Goal: Navigation & Orientation: Find specific page/section

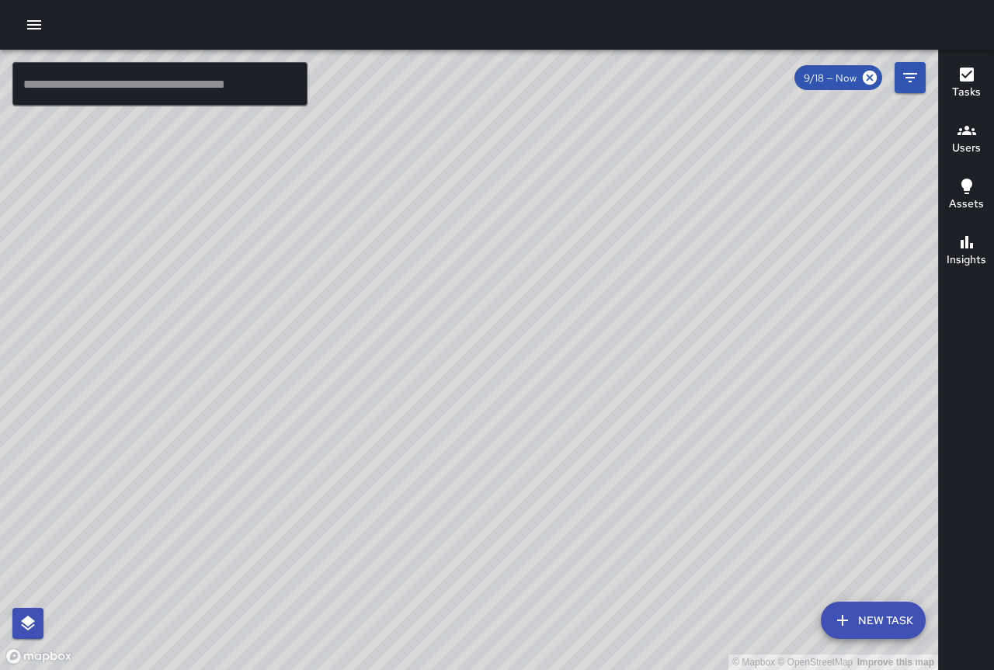
click at [977, 262] on h6 "Insights" at bounding box center [966, 259] width 40 height 17
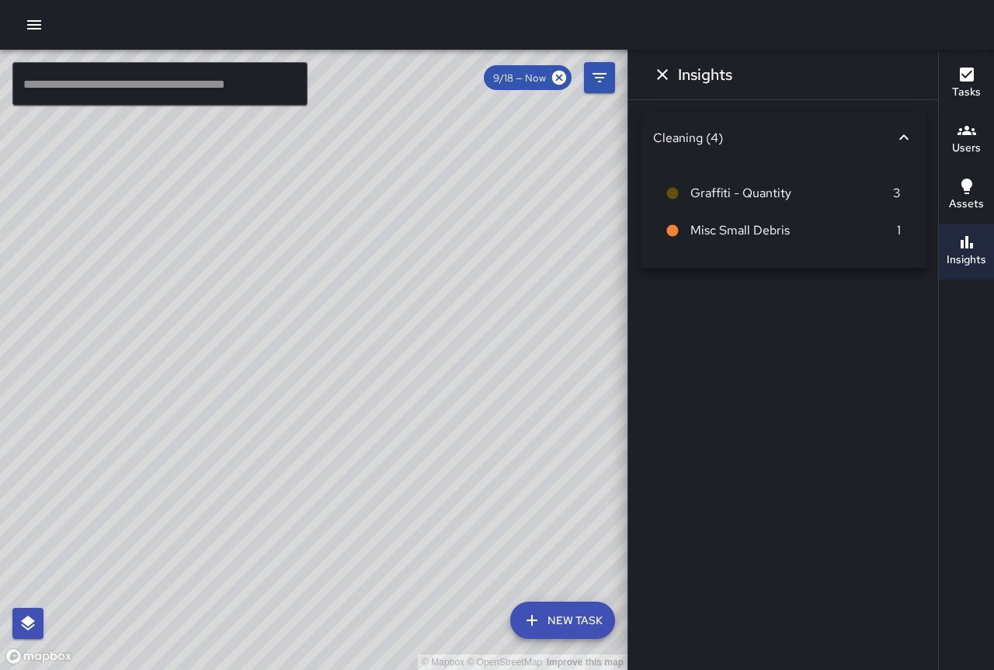
click at [970, 248] on icon "button" at bounding box center [966, 242] width 12 height 12
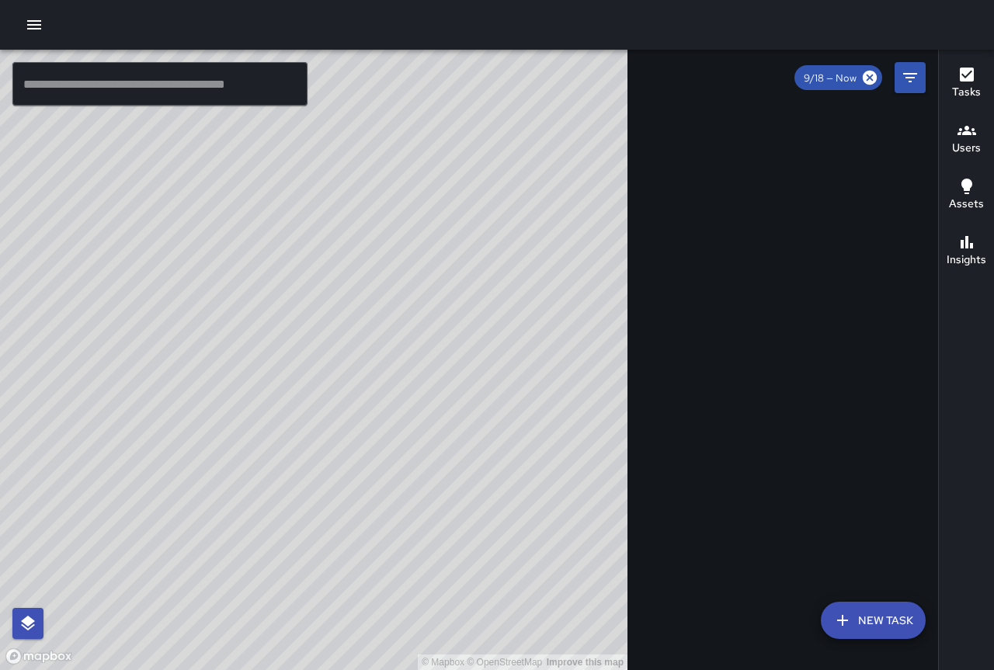
click at [956, 142] on h6 "Users" at bounding box center [966, 148] width 29 height 17
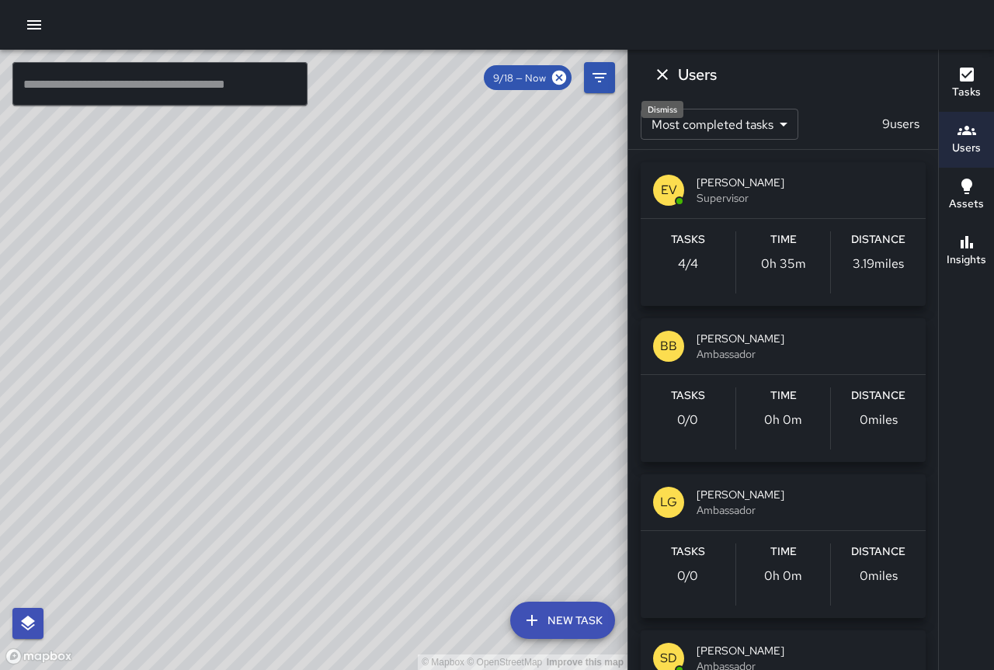
click at [662, 69] on icon "Dismiss" at bounding box center [662, 74] width 19 height 19
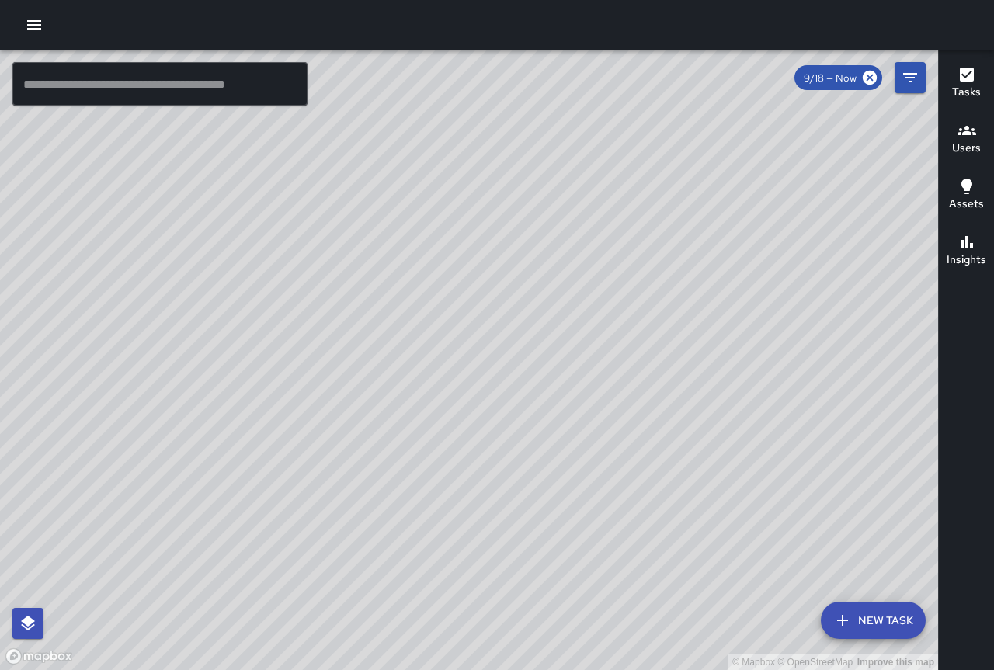
drag, startPoint x: 773, startPoint y: 331, endPoint x: 817, endPoint y: 479, distance: 154.5
click at [841, 525] on div "© Mapbox © OpenStreetMap Improve this map" at bounding box center [469, 360] width 938 height 620
drag, startPoint x: 680, startPoint y: 165, endPoint x: 645, endPoint y: 329, distance: 167.5
click at [661, 331] on div "© Mapbox © OpenStreetMap Improve this map" at bounding box center [469, 360] width 938 height 620
drag, startPoint x: 564, startPoint y: 126, endPoint x: 803, endPoint y: 520, distance: 460.7
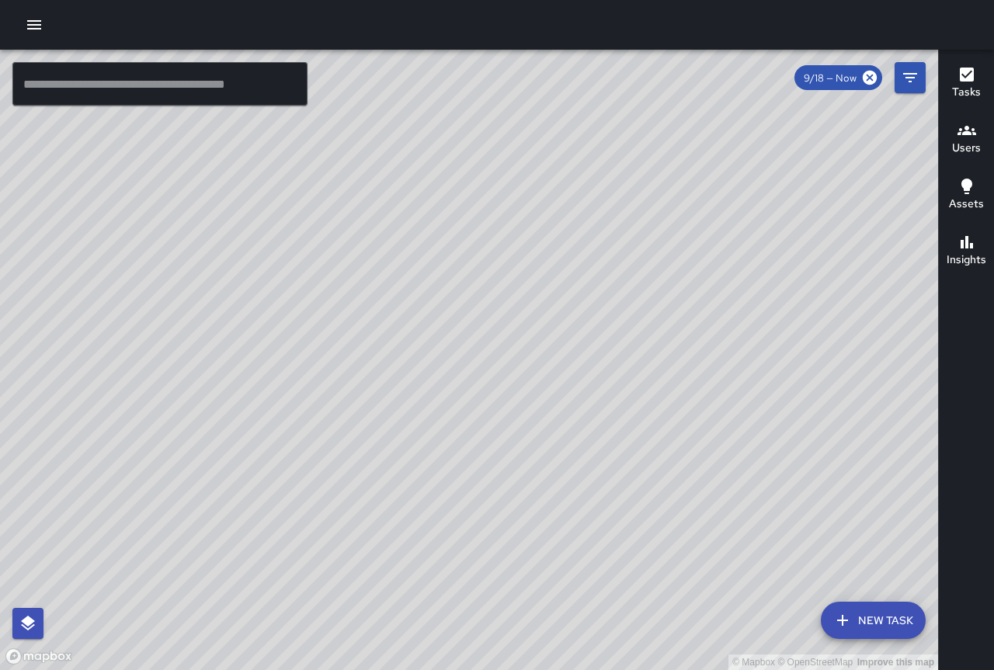
click at [804, 526] on div "© Mapbox © OpenStreetMap Improve this map" at bounding box center [469, 360] width 938 height 620
click at [29, 23] on icon "button" at bounding box center [34, 25] width 19 height 19
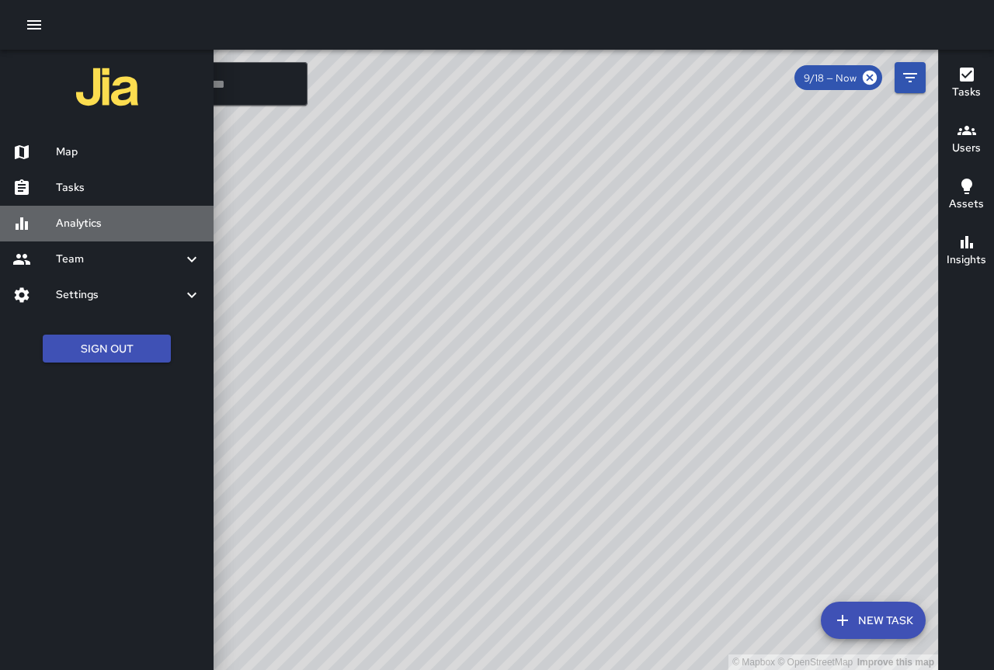
click at [122, 231] on h6 "Analytics" at bounding box center [128, 223] width 145 height 17
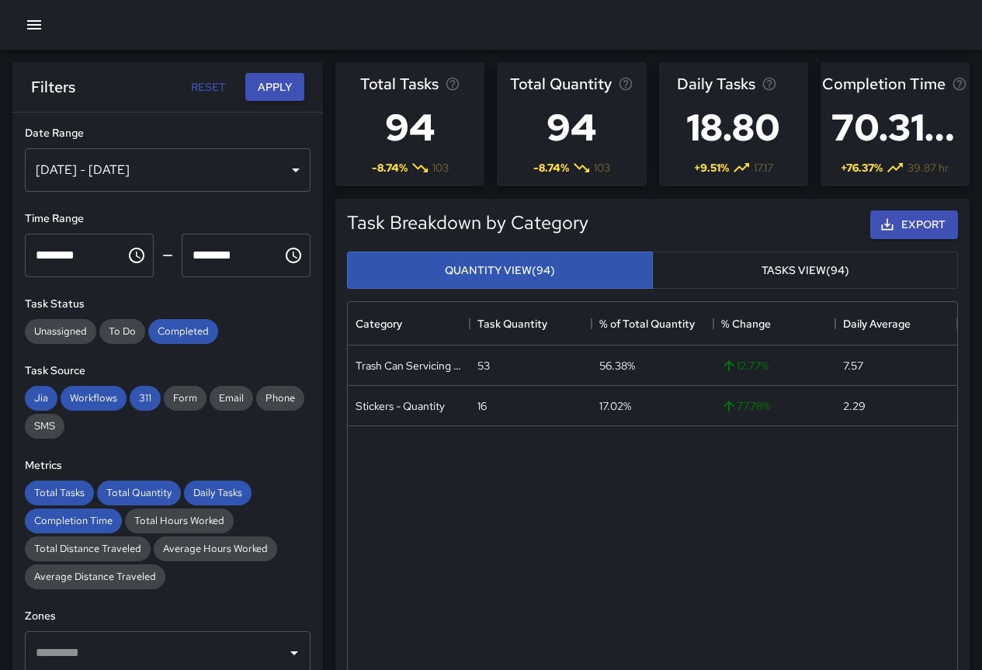
scroll to position [453, 598]
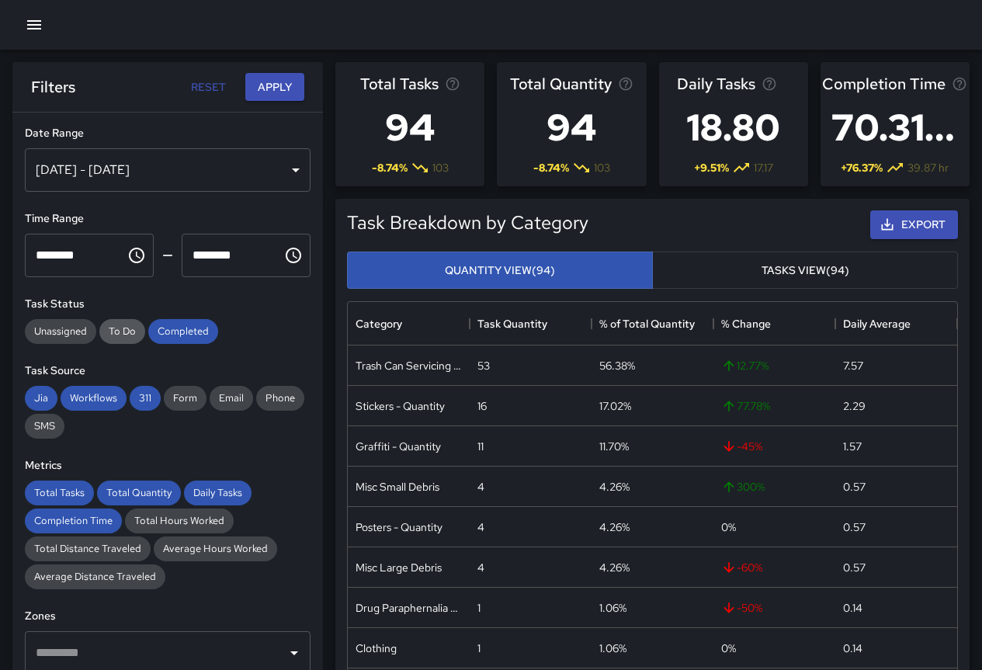
click at [109, 326] on span "To Do" at bounding box center [122, 330] width 46 height 13
click at [116, 338] on span "To Do" at bounding box center [122, 330] width 46 height 13
click at [162, 337] on span "Completed" at bounding box center [183, 330] width 70 height 13
click at [126, 338] on span "To Do" at bounding box center [122, 330] width 46 height 13
click at [276, 93] on button "Apply" at bounding box center [274, 87] width 59 height 29
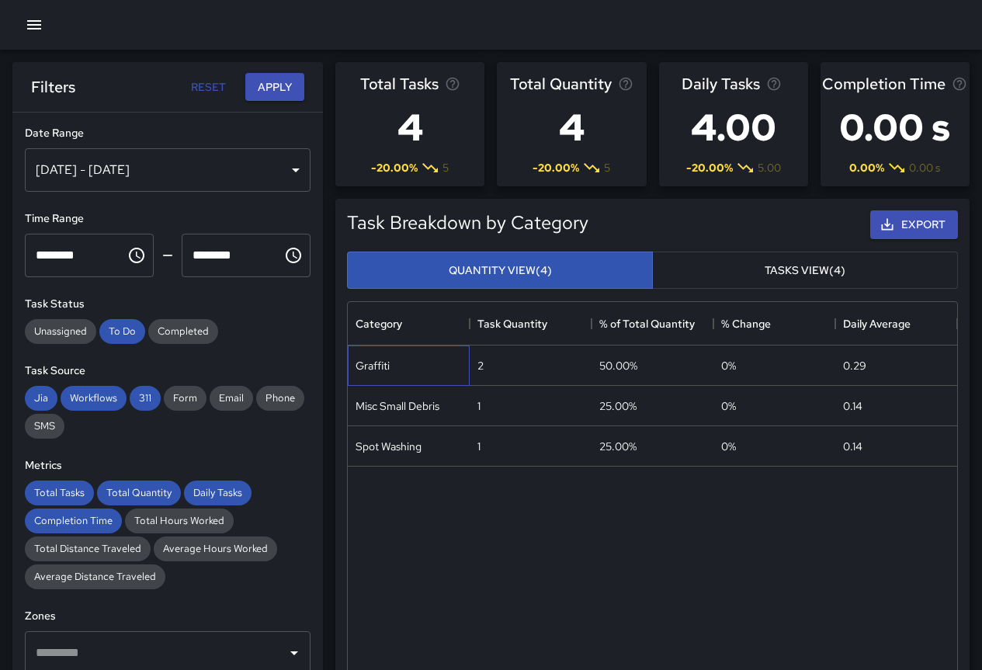
click at [385, 369] on div "Graffiti" at bounding box center [373, 366] width 34 height 16
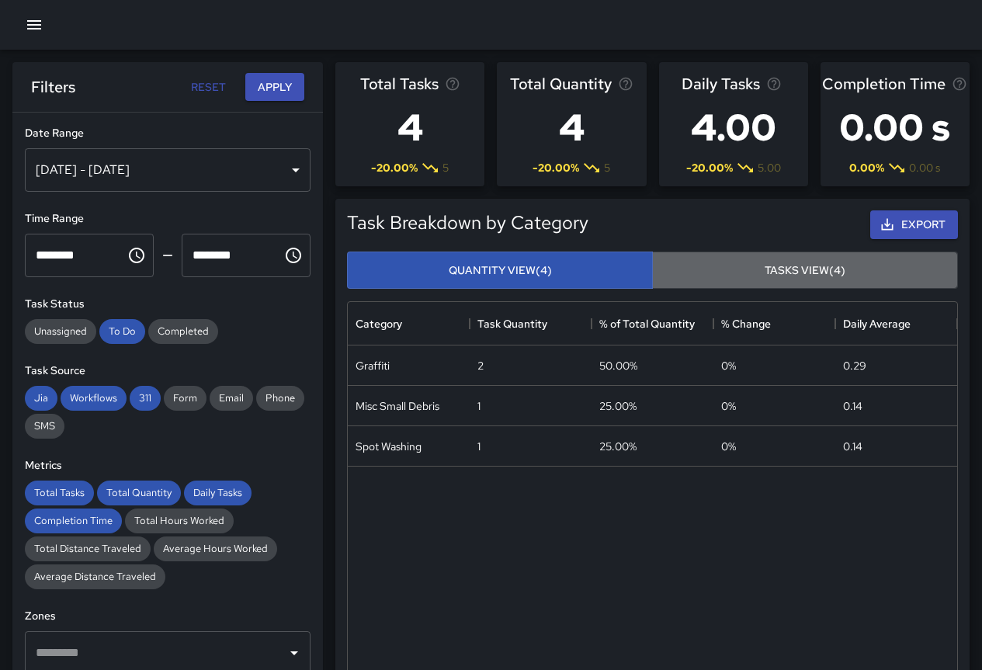
click at [820, 262] on button "Tasks View (4)" at bounding box center [805, 270] width 306 height 38
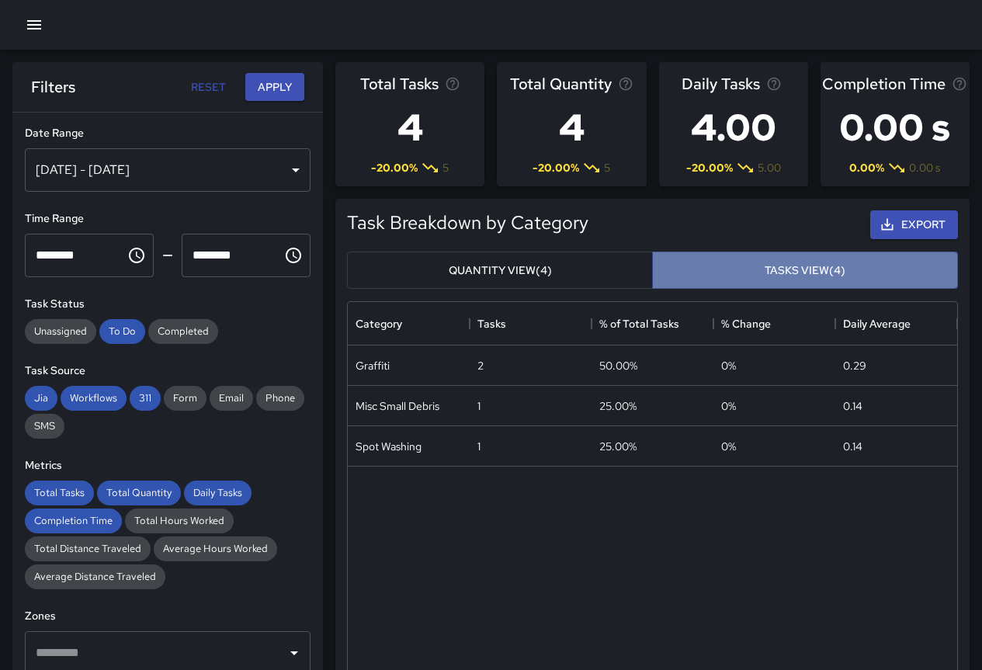
click at [751, 273] on button "Tasks View (4)" at bounding box center [805, 270] width 306 height 38
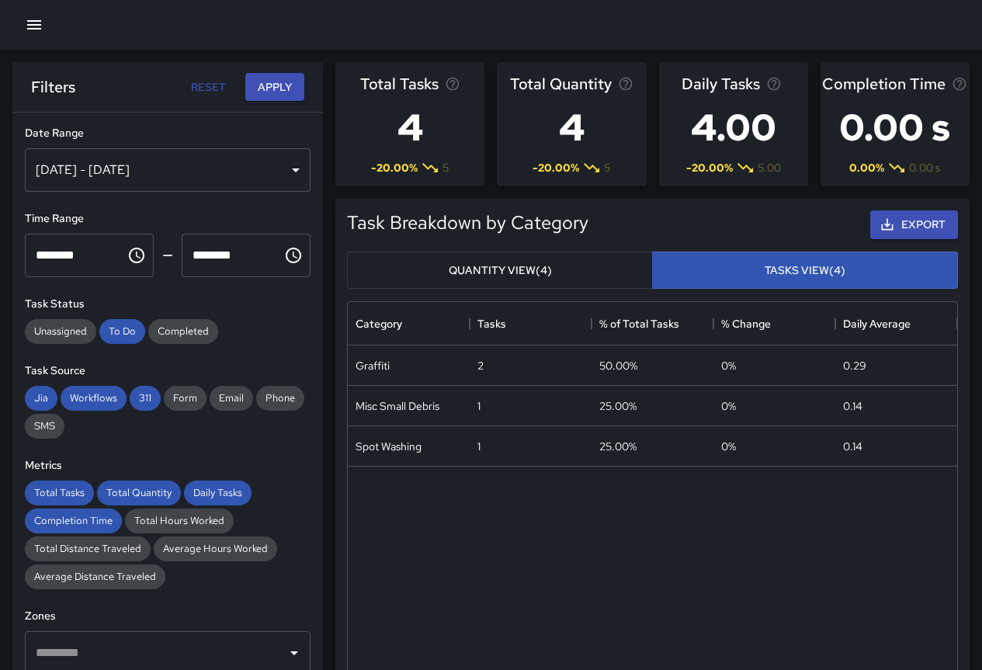
click at [554, 258] on button "Quantity View (4)" at bounding box center [500, 270] width 306 height 38
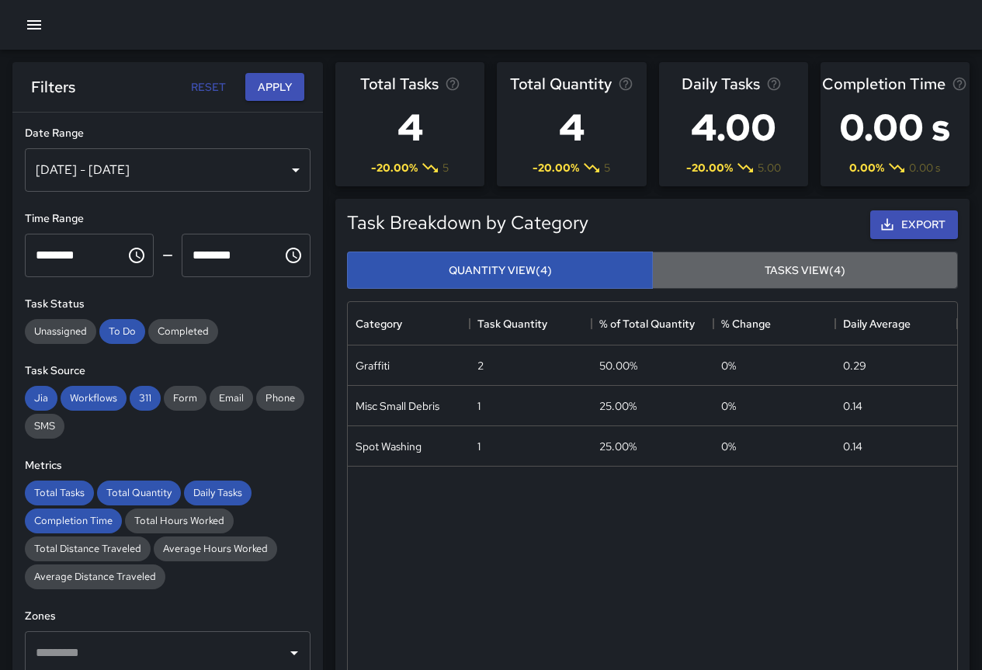
click at [695, 270] on button "Tasks View (4)" at bounding box center [805, 270] width 306 height 38
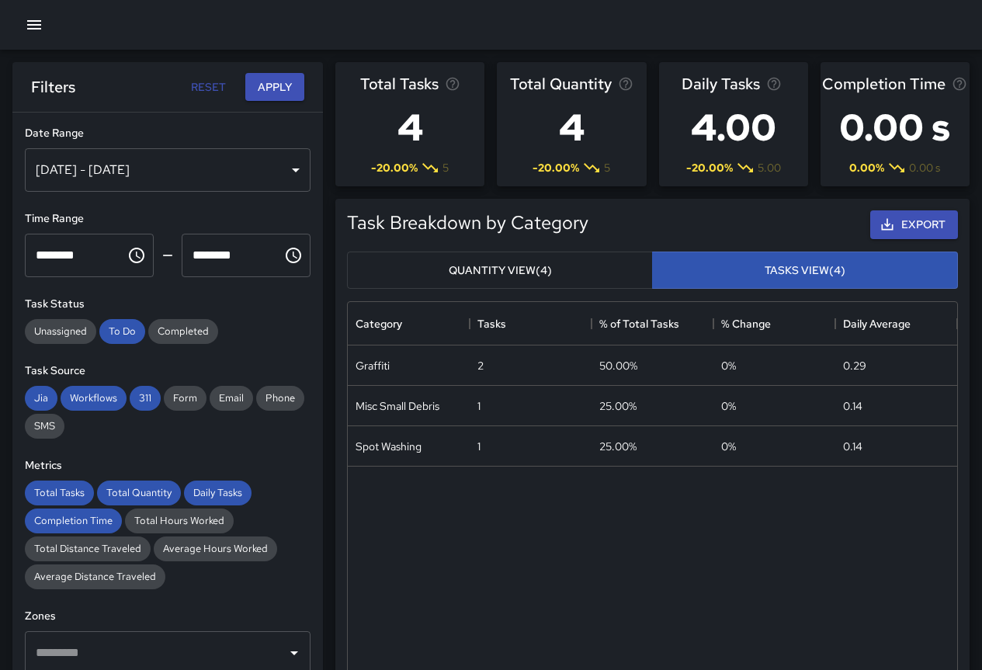
click at [191, 82] on button "Reset" at bounding box center [208, 87] width 50 height 29
click at [193, 82] on button "Reset" at bounding box center [208, 87] width 50 height 29
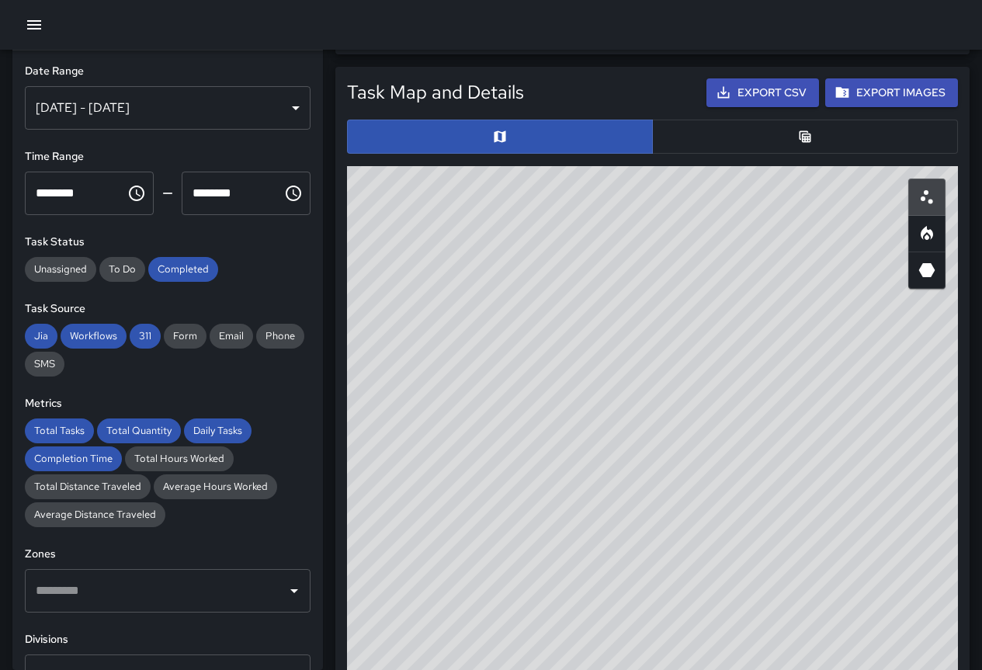
scroll to position [734, 0]
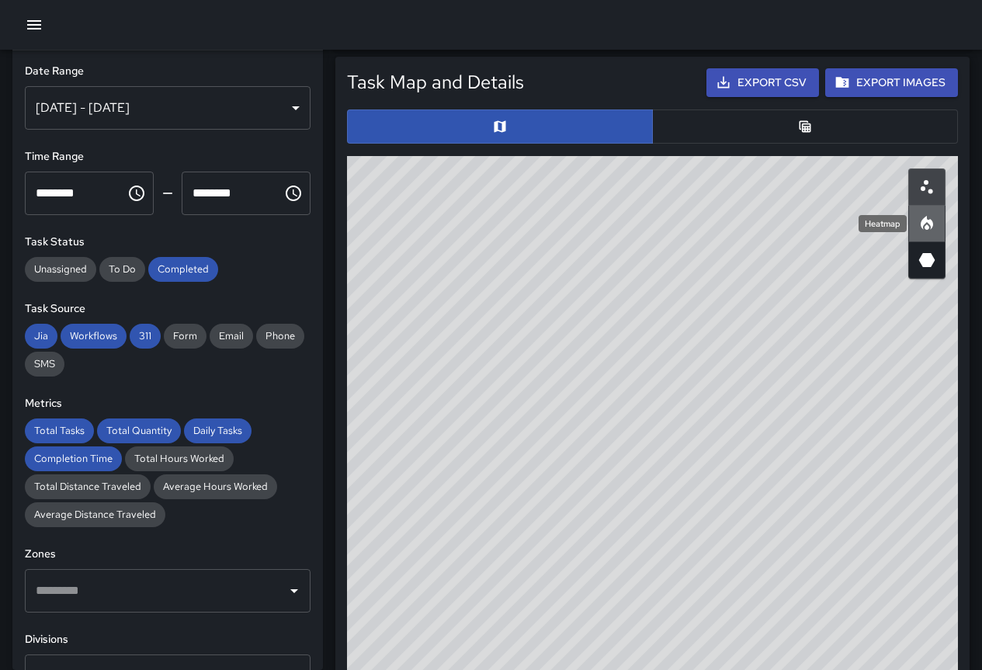
click at [921, 222] on icon "Heatmap" at bounding box center [927, 223] width 19 height 19
click at [924, 267] on icon "3D Heatmap" at bounding box center [927, 260] width 19 height 19
click at [793, 129] on button "button" at bounding box center [805, 126] width 306 height 34
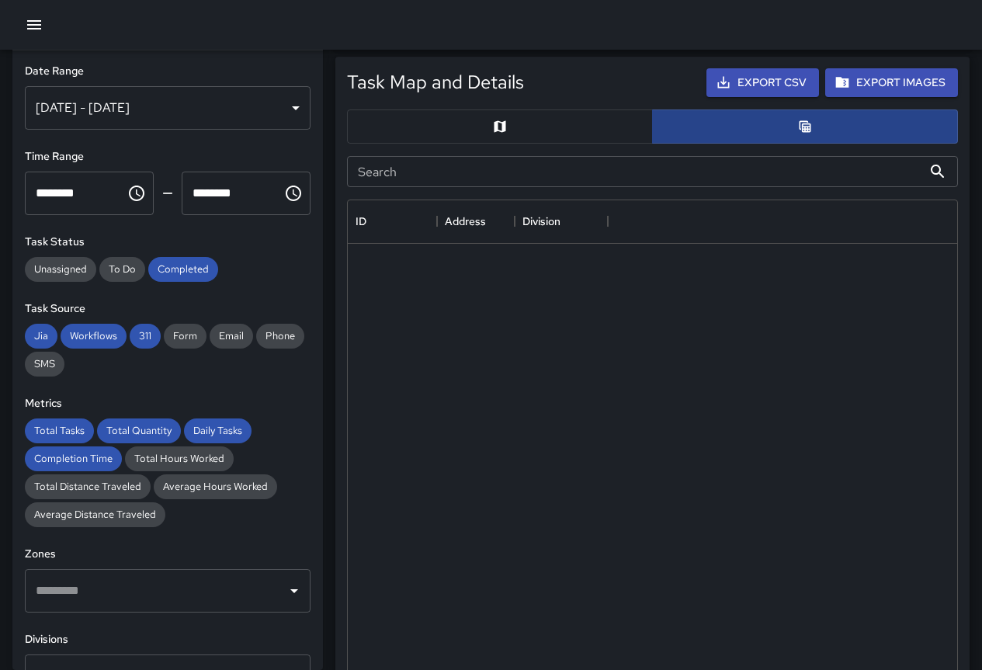
scroll to position [12, 12]
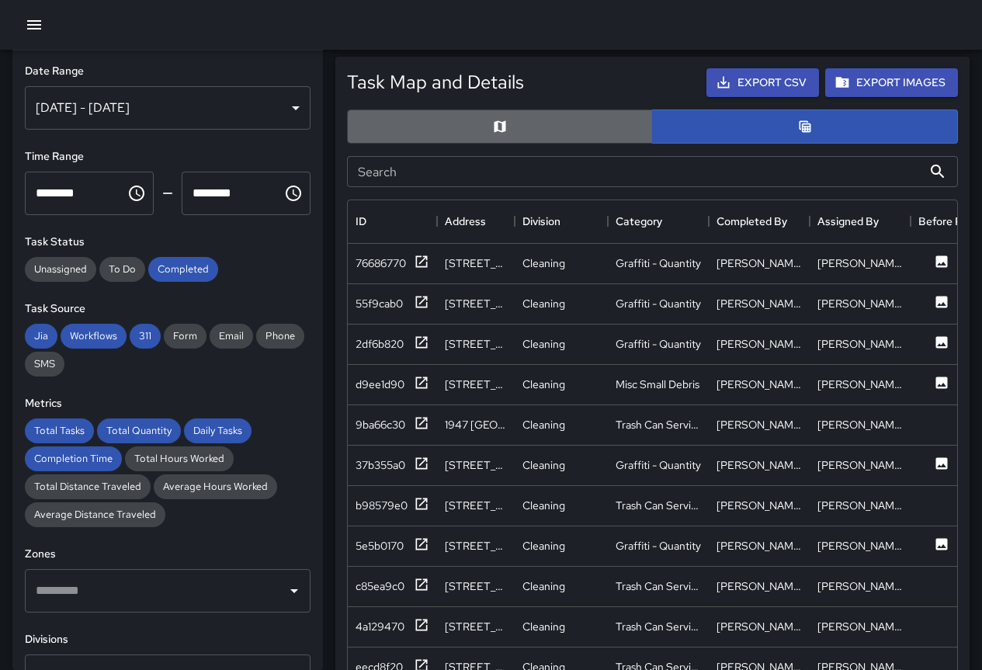
click at [556, 120] on button "button" at bounding box center [500, 126] width 306 height 34
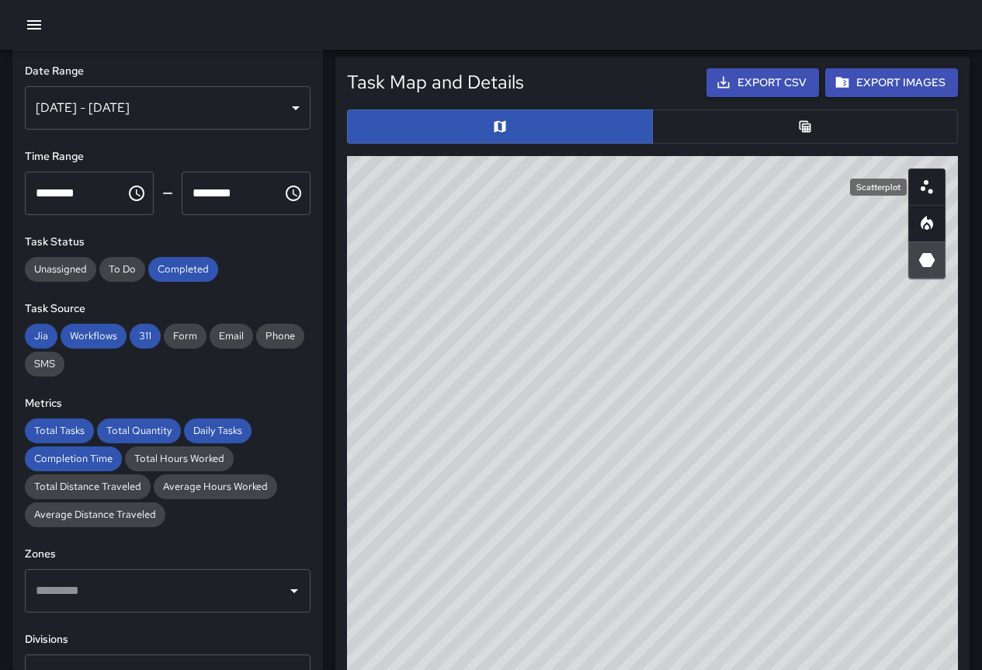
click at [928, 187] on icon "Scatterplot" at bounding box center [927, 187] width 19 height 19
click at [725, 345] on div "© Mapbox © OpenStreetMap Improve this map" at bounding box center [652, 466] width 611 height 621
click at [727, 338] on div "© Mapbox © OpenStreetMap Improve this map" at bounding box center [652, 466] width 611 height 621
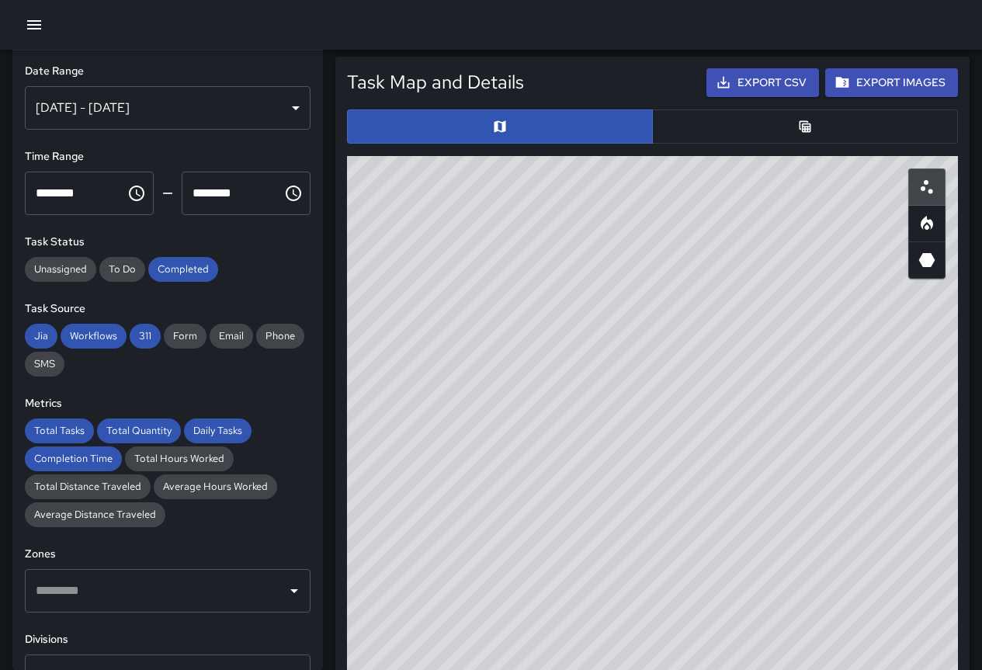
click at [727, 338] on div "© Mapbox © OpenStreetMap Improve this map" at bounding box center [652, 466] width 611 height 621
click at [719, 328] on div "© Mapbox © OpenStreetMap Improve this map" at bounding box center [652, 466] width 611 height 621
click at [879, 300] on div "© Mapbox © OpenStreetMap Improve this map" at bounding box center [652, 466] width 611 height 621
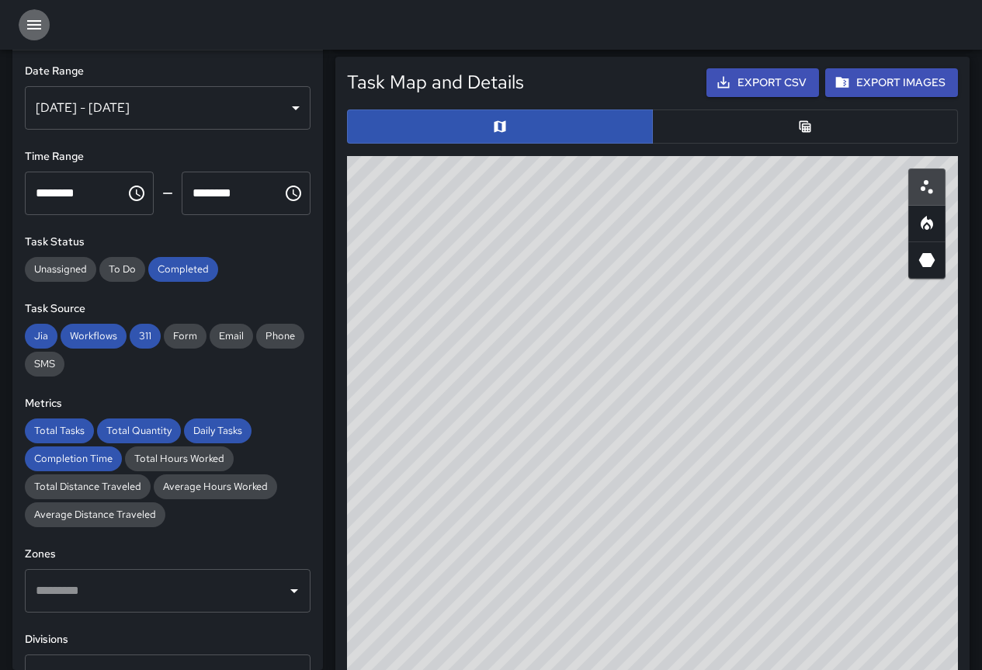
click at [43, 22] on icon "button" at bounding box center [34, 25] width 19 height 19
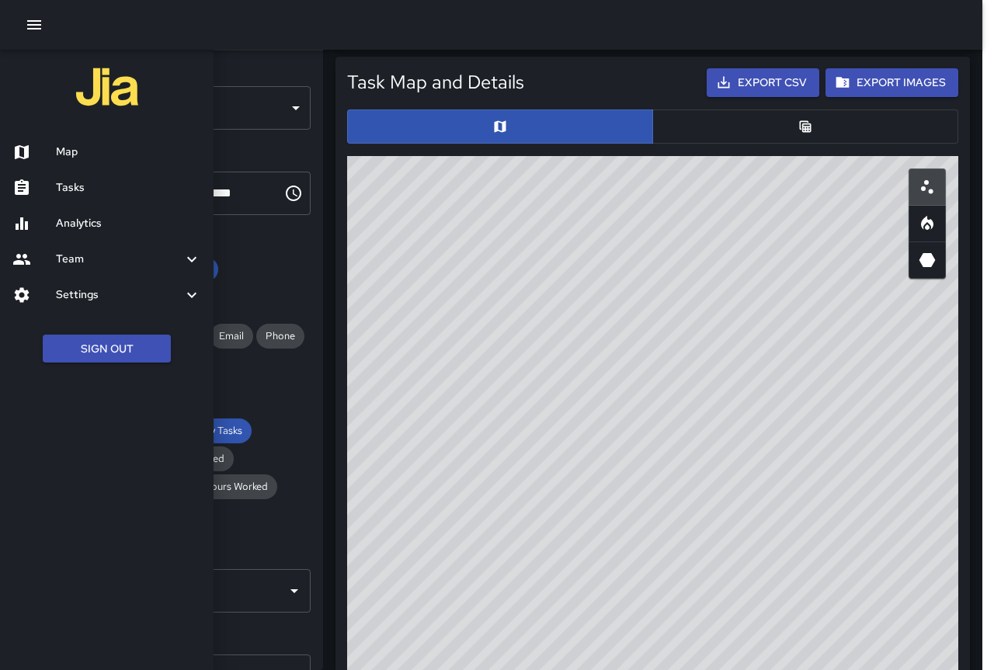
click at [74, 144] on h6 "Map" at bounding box center [128, 152] width 145 height 17
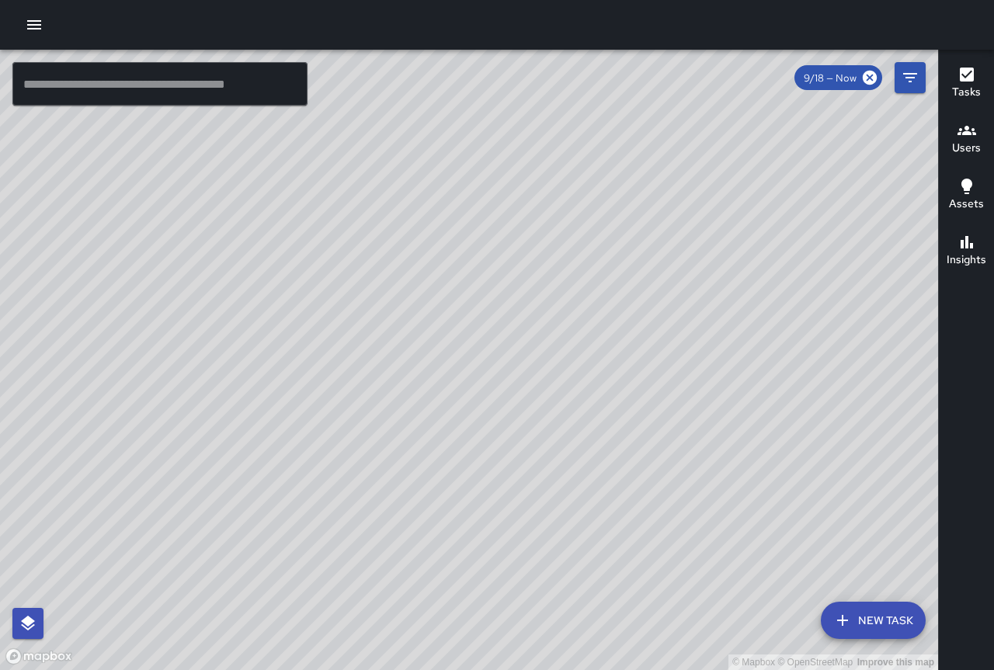
click at [949, 83] on button "Tasks" at bounding box center [965, 84] width 55 height 56
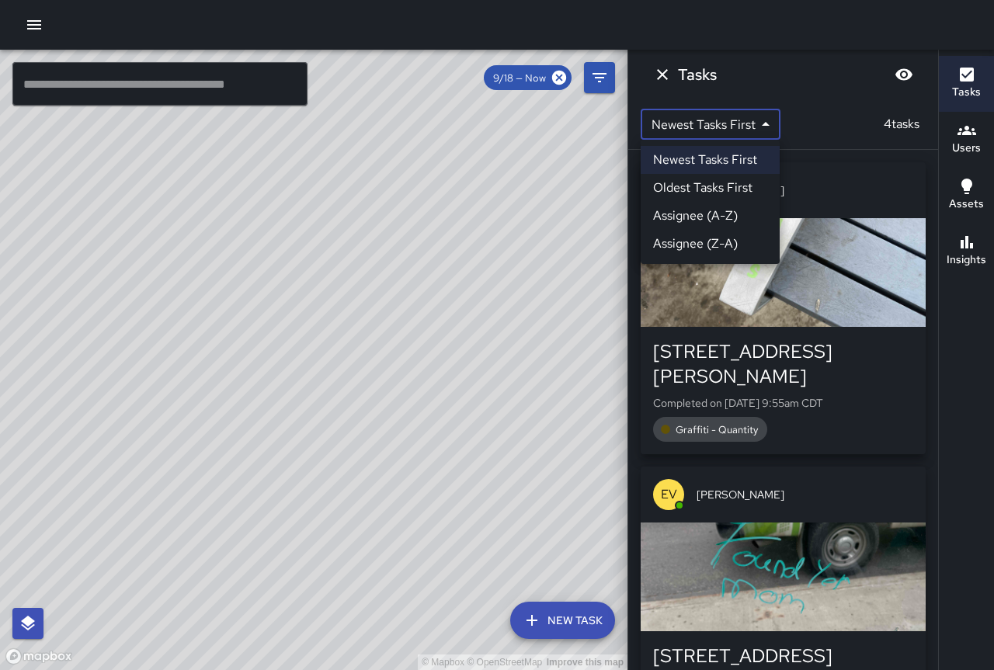
click at [761, 124] on body "© Mapbox © OpenStreetMap Improve this map ​ New Task 9/18 — Now Map Layers Task…" at bounding box center [497, 335] width 994 height 670
click at [761, 124] on div at bounding box center [497, 335] width 994 height 670
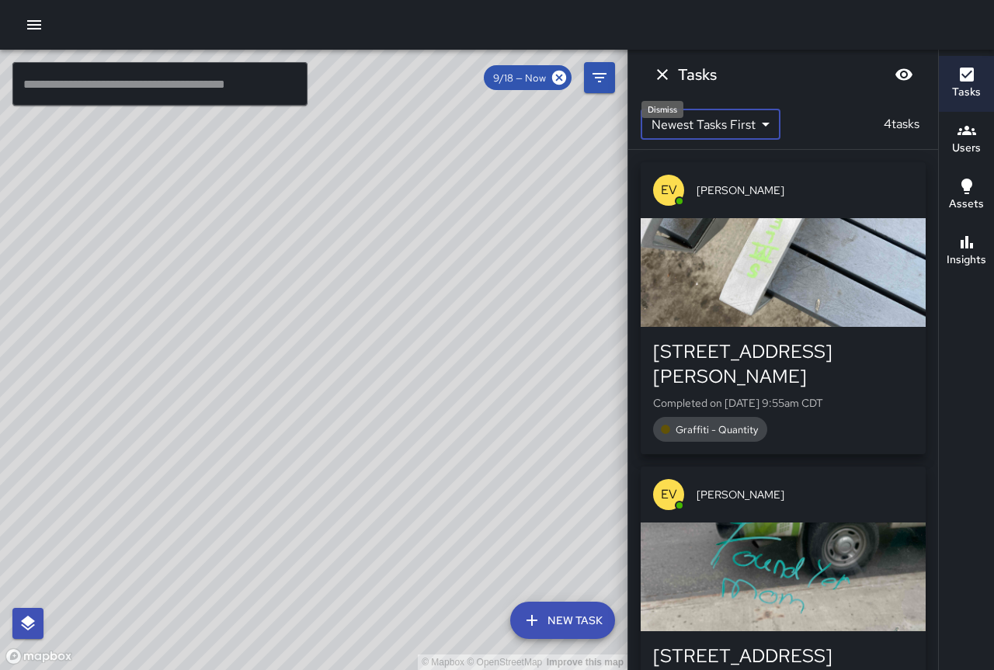
click at [661, 75] on icon "Dismiss" at bounding box center [662, 74] width 19 height 19
